Goal: Task Accomplishment & Management: Manage account settings

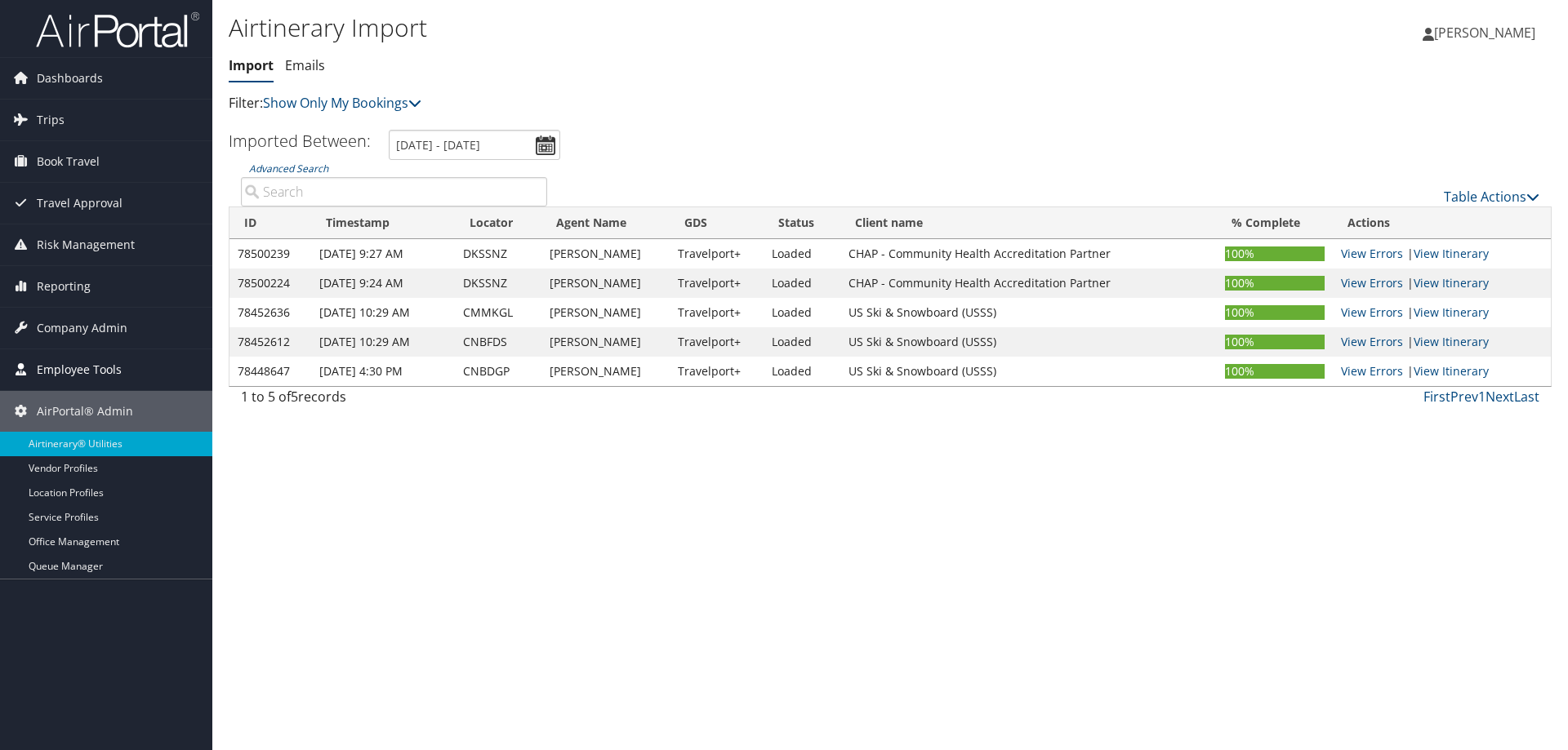
click at [83, 367] on span "Employee Tools" at bounding box center [79, 369] width 85 height 41
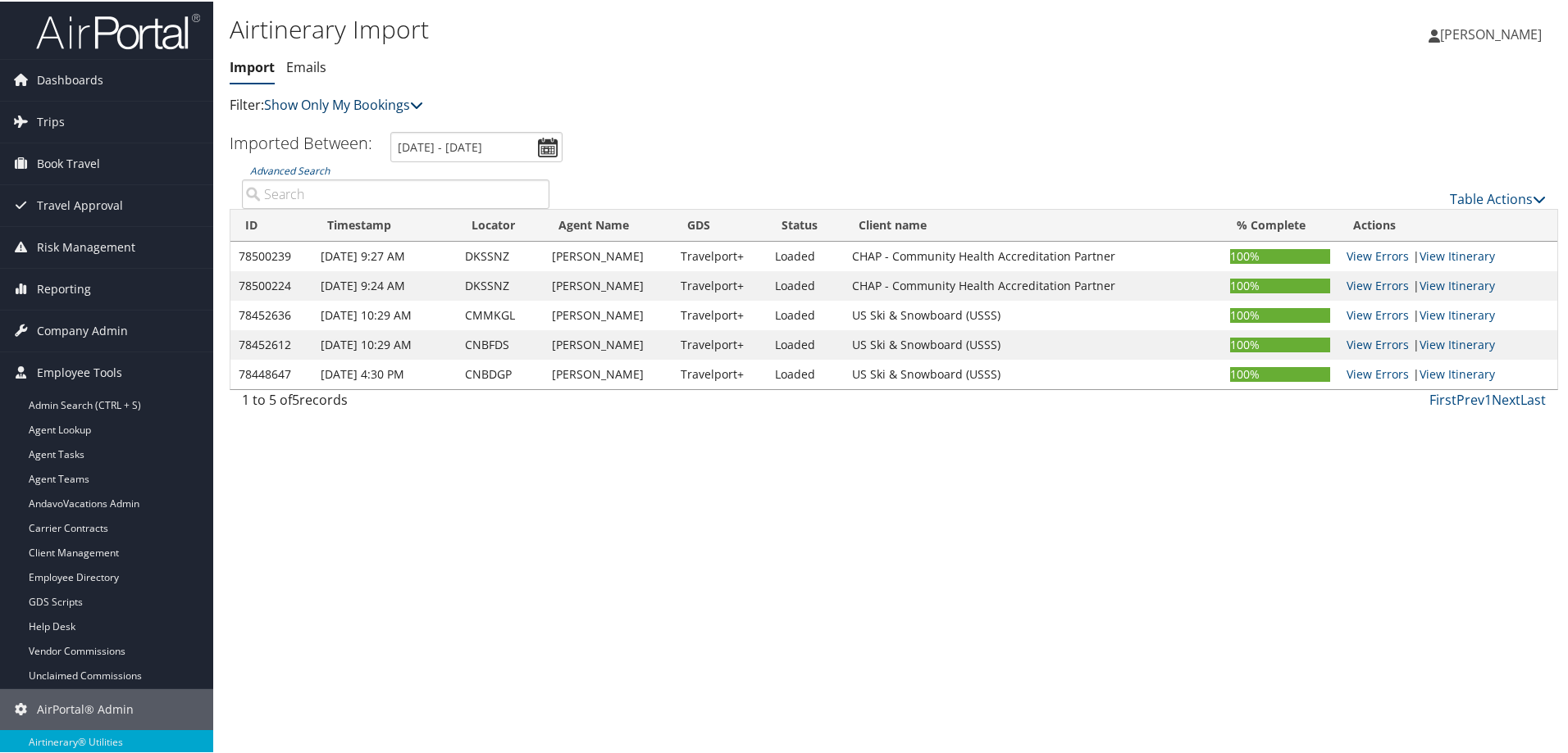
click at [296, 107] on link "Show Only My Bookings" at bounding box center [344, 103] width 159 height 18
click at [92, 327] on span "Company Admin" at bounding box center [82, 329] width 91 height 41
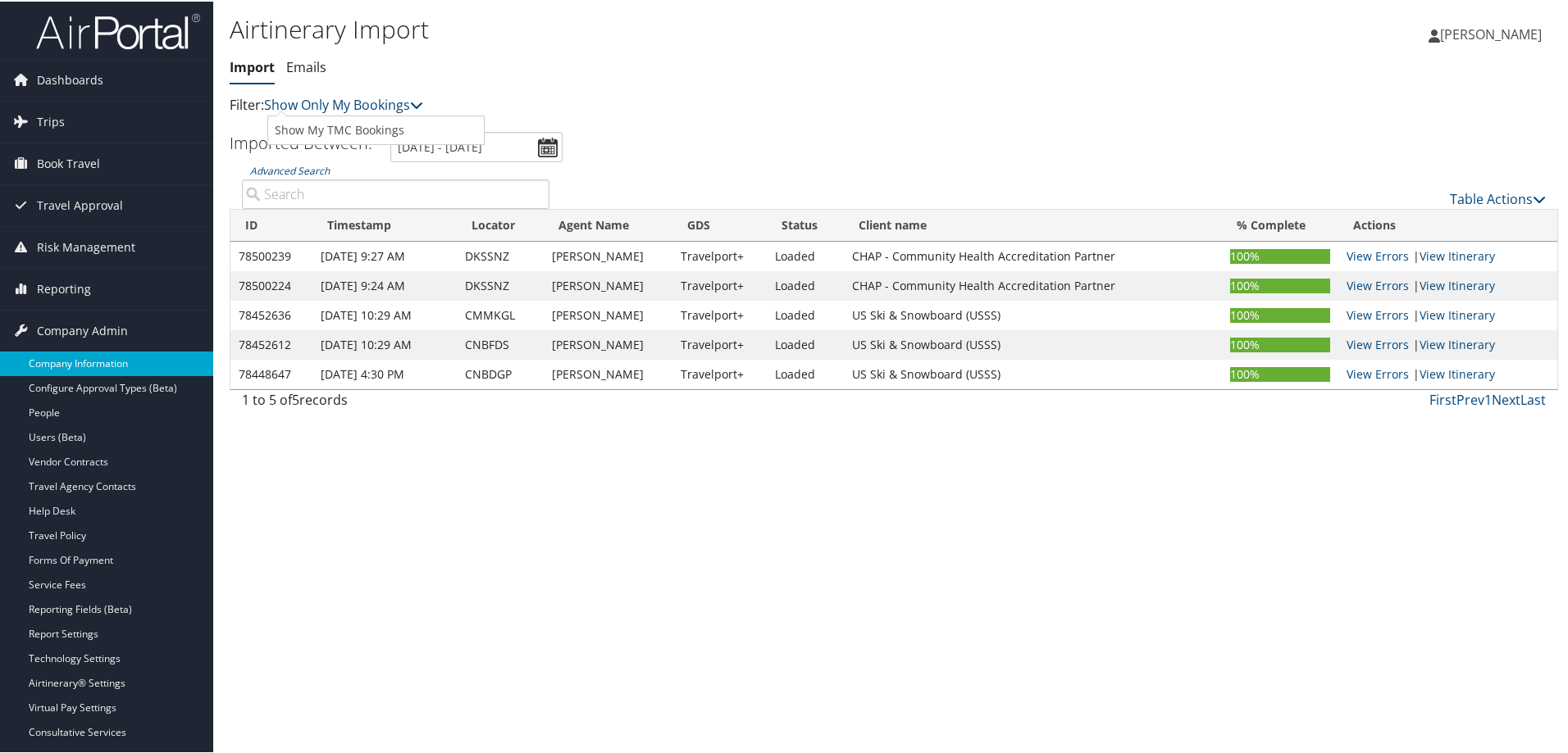
click at [78, 355] on link "Company Information" at bounding box center [106, 362] width 213 height 25
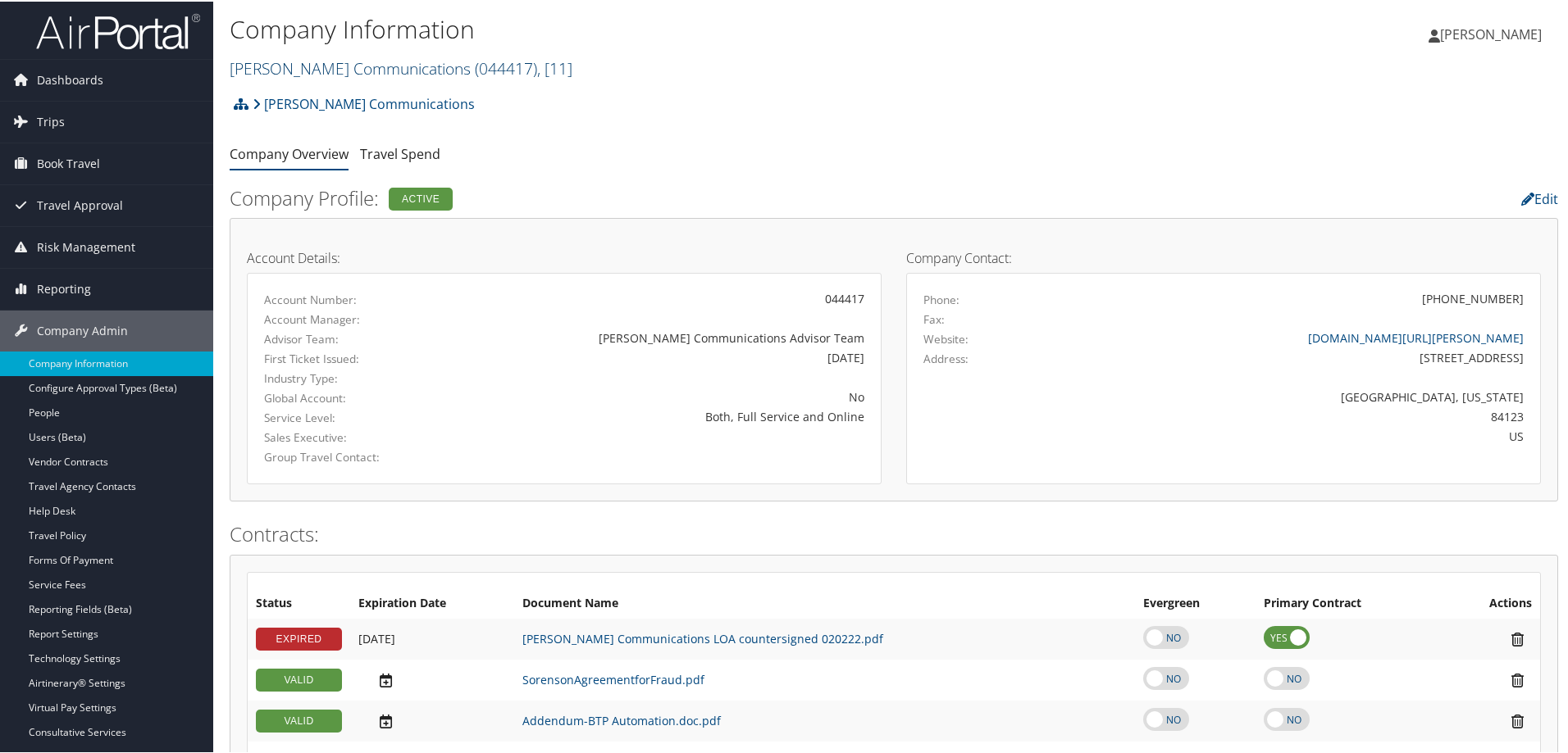
click at [391, 70] on link "Sorenson Communications ( 044417 ) , [ 11 ]" at bounding box center [401, 66] width 343 height 22
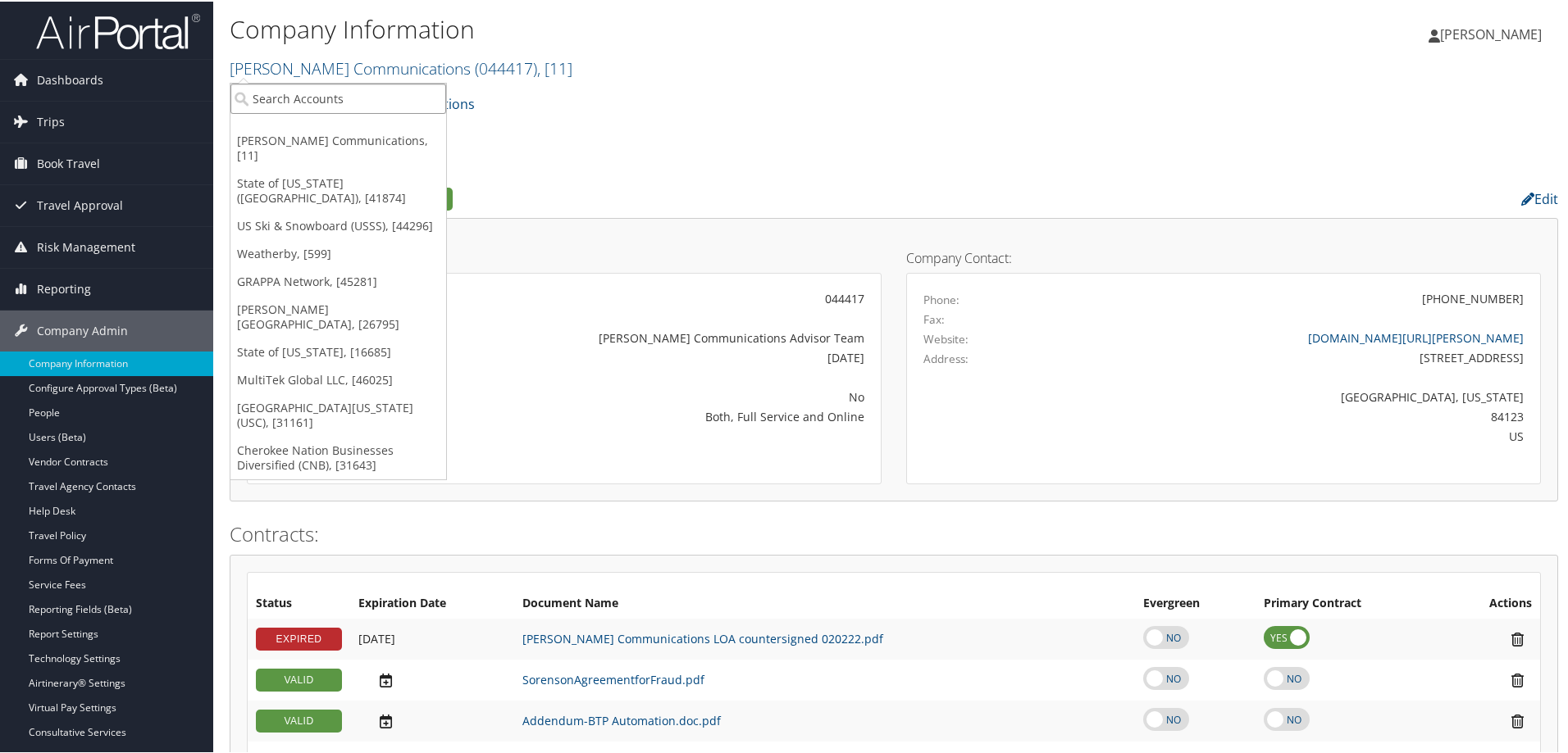
click at [341, 103] on input "search" at bounding box center [338, 97] width 216 height 30
type input "nice"
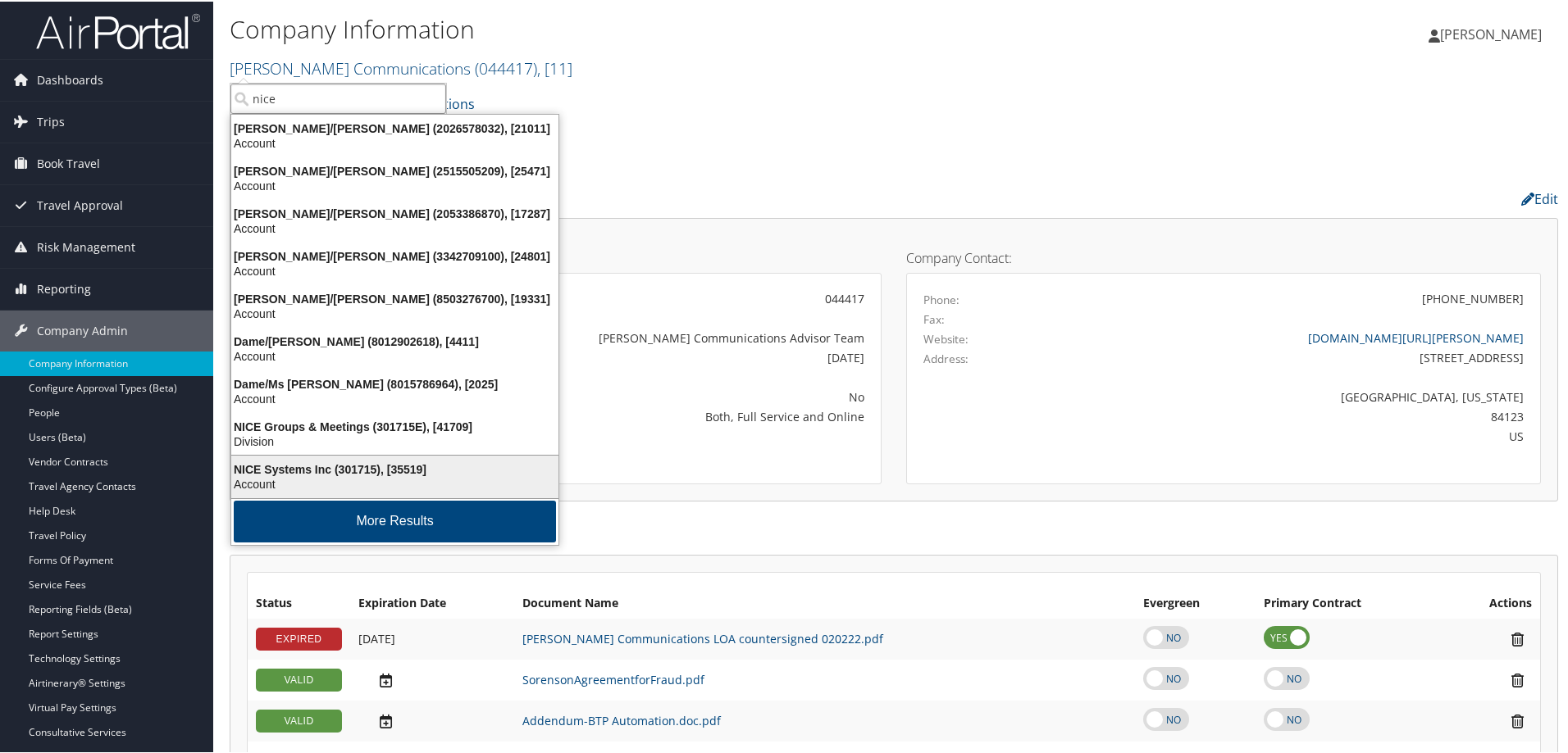
click at [402, 475] on div "NICE Systems Inc (301715), [35519]" at bounding box center [395, 468] width 347 height 15
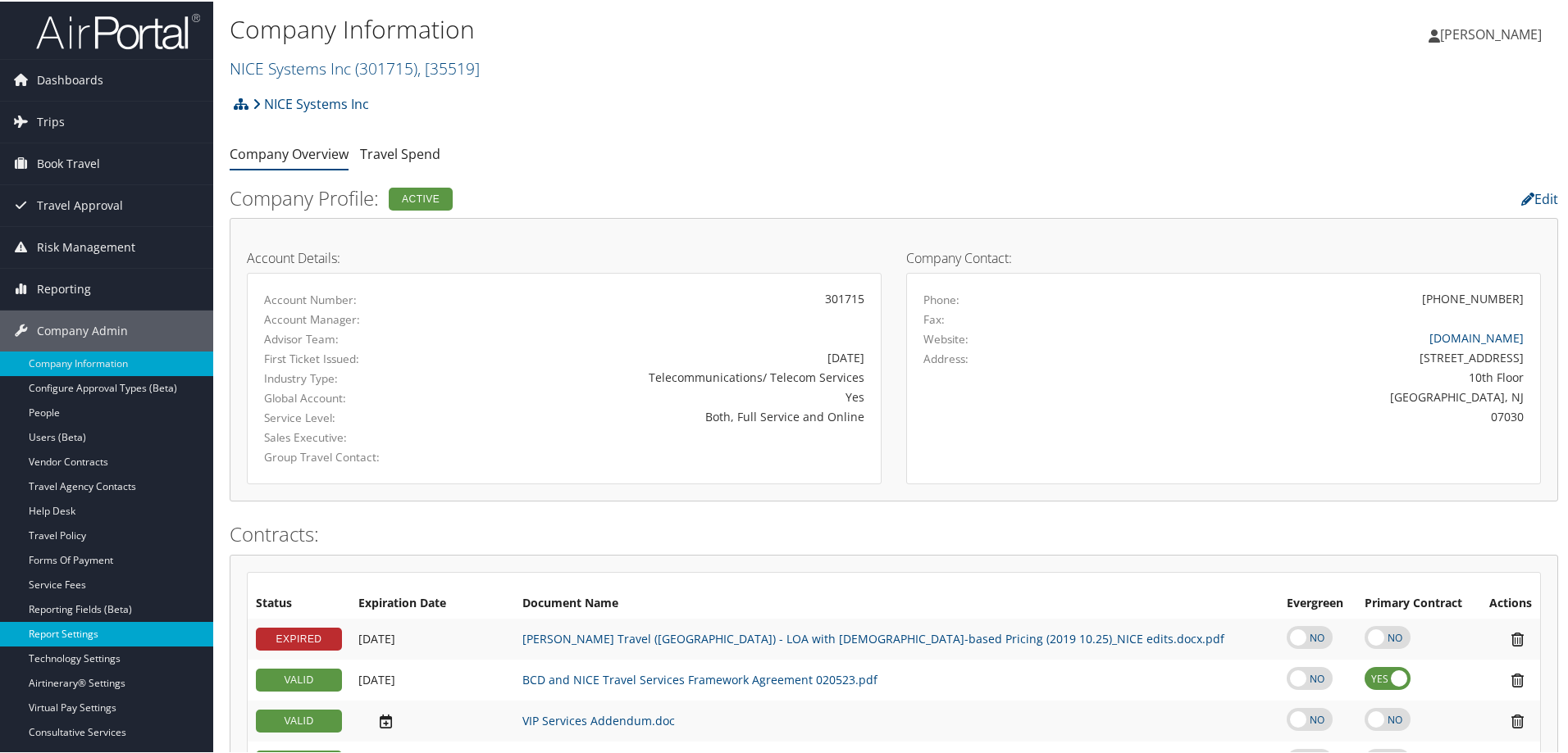
click at [115, 625] on link "Report Settings" at bounding box center [106, 633] width 213 height 25
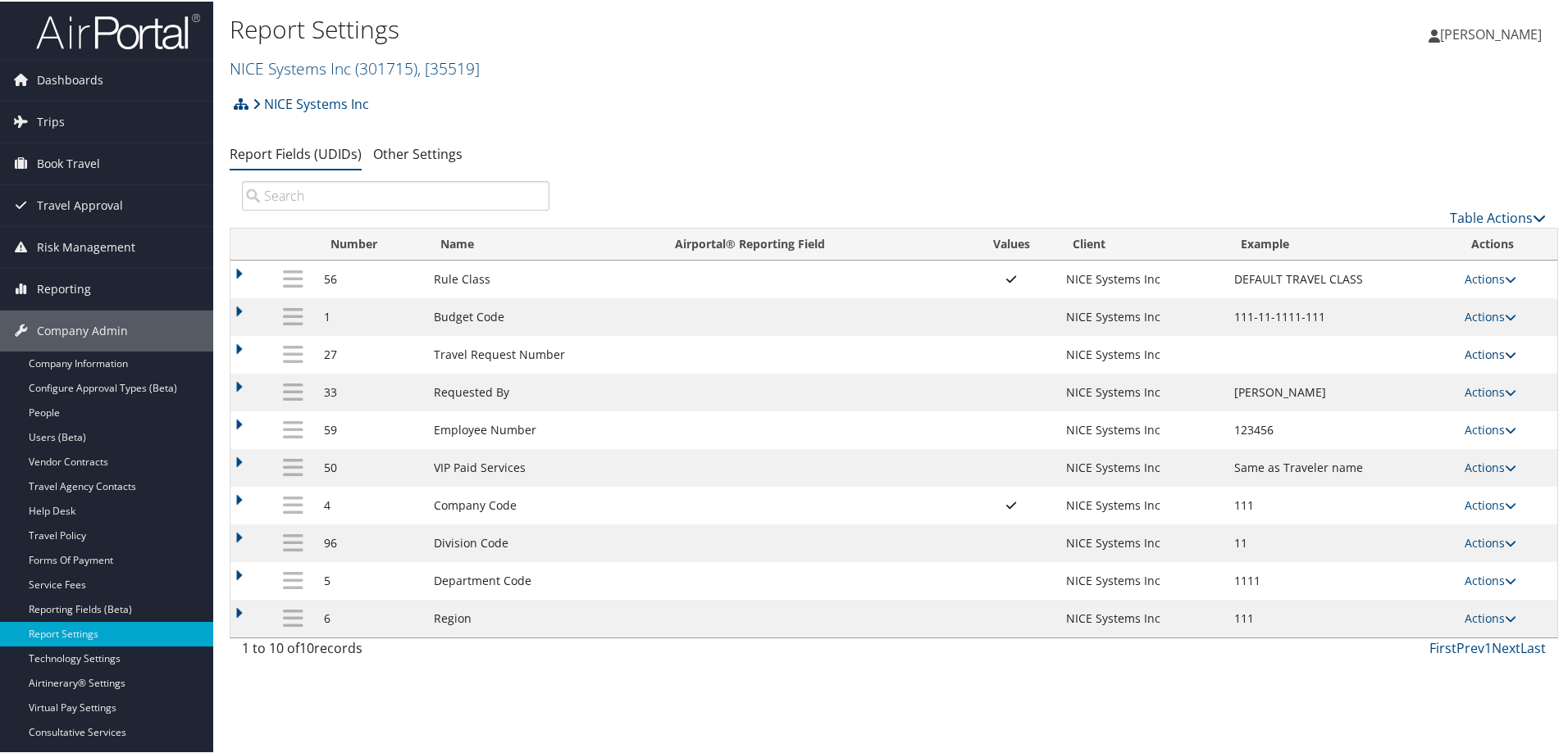
click at [1495, 353] on link "Actions" at bounding box center [1489, 353] width 52 height 15
click at [1414, 380] on link "Update Report Field Values" at bounding box center [1419, 377] width 177 height 27
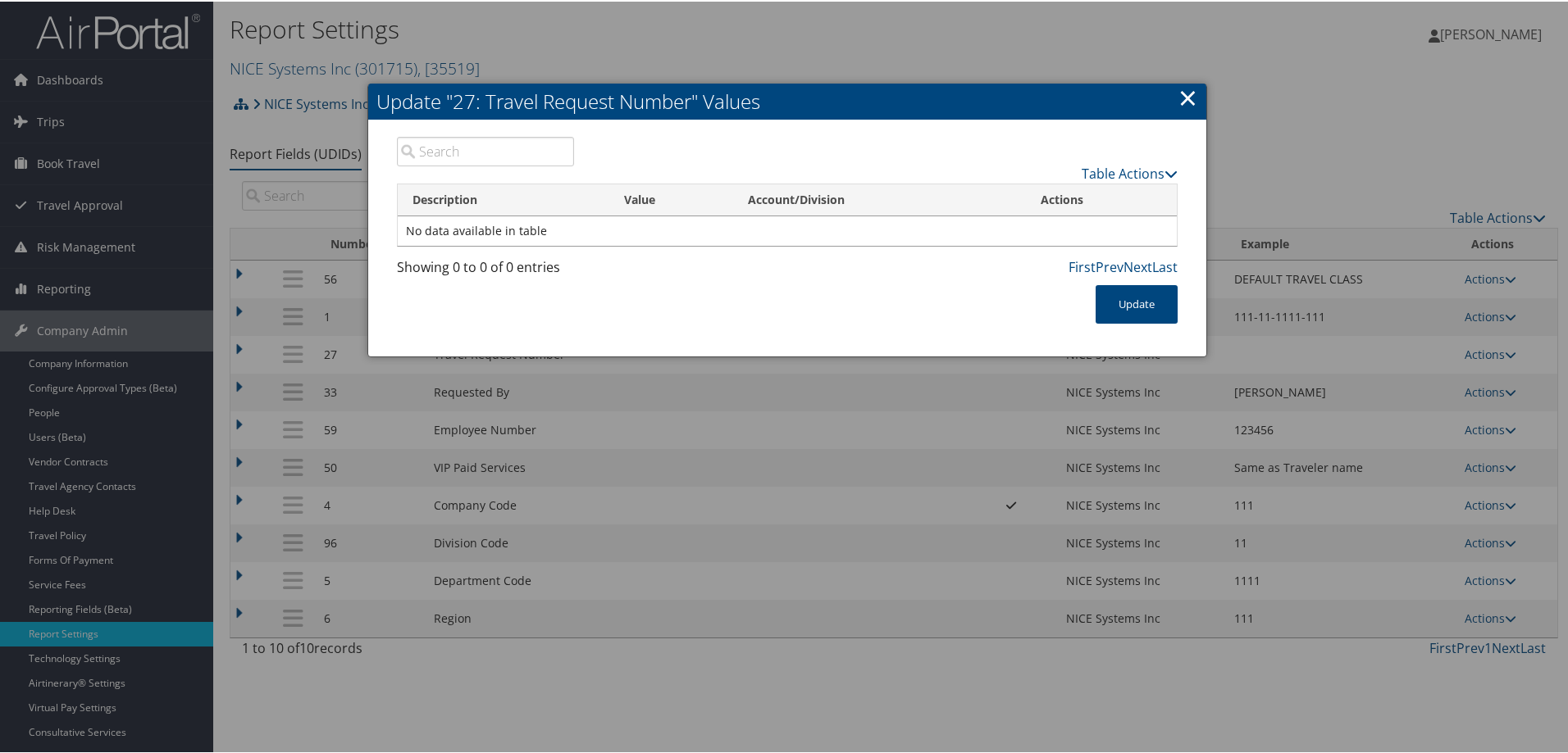
click at [1180, 98] on link "×" at bounding box center [1188, 96] width 19 height 33
